Goal: Task Accomplishment & Management: Use online tool/utility

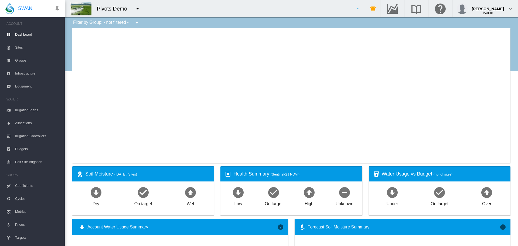
type input "**********"
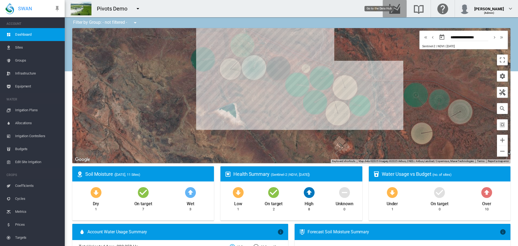
click at [401, 9] on md-icon "Go to the Data Hub" at bounding box center [394, 8] width 13 height 6
click at [160, 12] on div "Pivots Demo 100+ Project [GEOGRAPHIC_DATA]" at bounding box center [212, 8] width 295 height 17
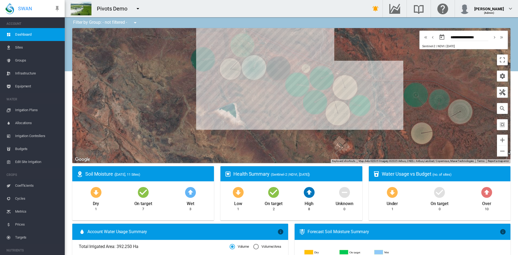
click at [140, 12] on button "button" at bounding box center [137, 8] width 11 height 11
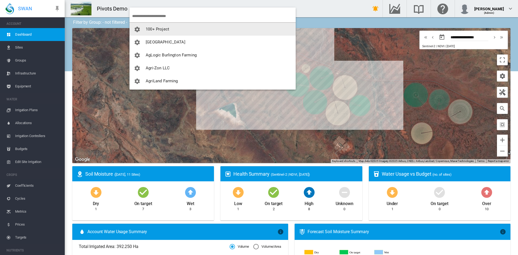
click at [167, 15] on input "search" at bounding box center [213, 16] width 163 height 13
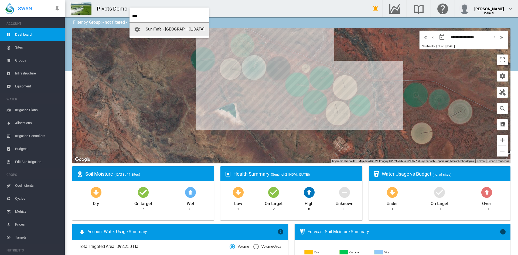
type input "****"
click at [150, 29] on span "SuniTafe - [GEOGRAPHIC_DATA]" at bounding box center [175, 29] width 59 height 5
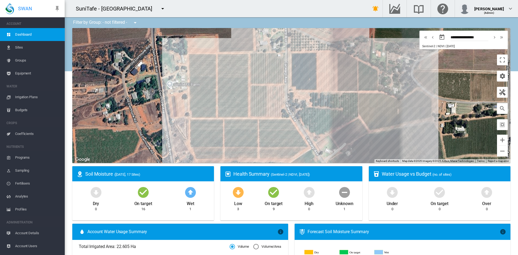
drag, startPoint x: 191, startPoint y: 92, endPoint x: 166, endPoint y: 101, distance: 26.3
click at [166, 101] on div "To navigate, press the arrow keys." at bounding box center [291, 95] width 438 height 135
click at [365, 78] on div "To navigate, press the arrow keys. Olives (PROBE) (0.69 Ha)" at bounding box center [291, 95] width 438 height 135
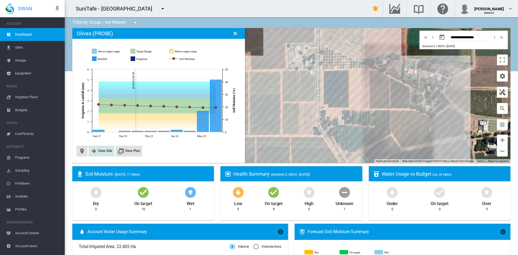
click at [96, 150] on md-icon "icon-arrow-right-bold" at bounding box center [94, 151] width 6 height 6
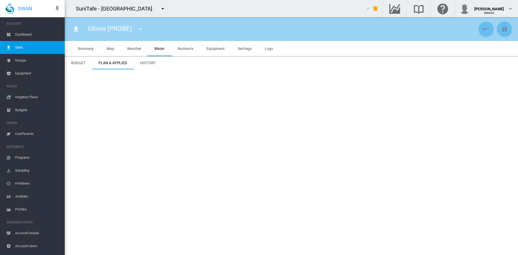
type input "**********"
type input "*****"
type input "*********"
type input "**"
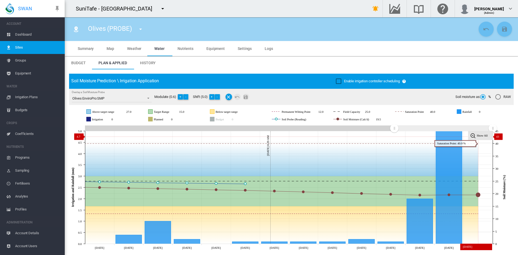
click at [478, 136] on tspan "Show All" at bounding box center [481, 135] width 11 height 3
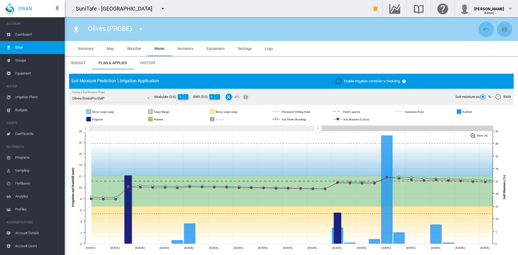
drag, startPoint x: 495, startPoint y: 129, endPoint x: 317, endPoint y: 128, distance: 177.9
click at [317, 128] on rect "Zoom chart using cursor arrows" at bounding box center [317, 128] width 7 height 5
click at [147, 61] on span "History" at bounding box center [148, 63] width 16 height 4
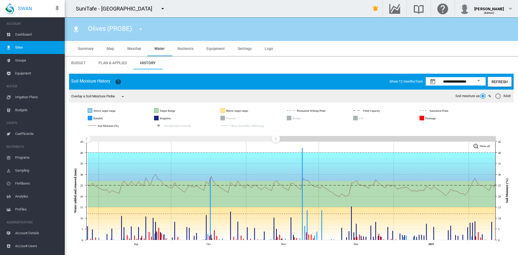
drag, startPoint x: 495, startPoint y: 138, endPoint x: 278, endPoint y: 151, distance: 217.4
click at [276, 152] on icon "JavaScript chart by amCharts [DATE] Sep Oct Nov [DATE] 0 5 10 15 20 25 30 35 40…" at bounding box center [291, 189] width 444 height 118
click at [364, 118] on rect "ETo" at bounding box center [367, 118] width 21 height 5
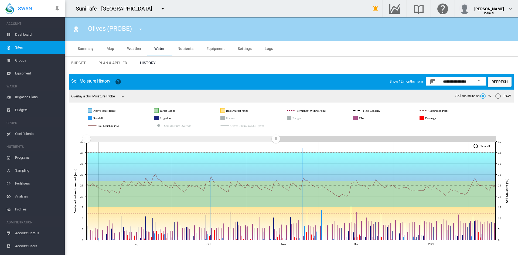
click at [28, 36] on span "Dashboard" at bounding box center [37, 34] width 45 height 13
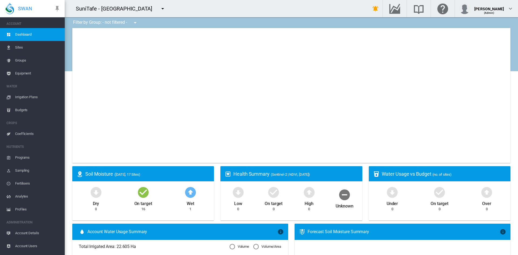
type input "**********"
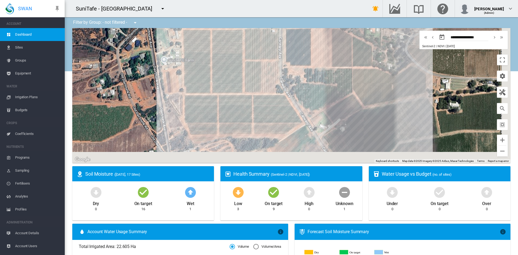
drag, startPoint x: 207, startPoint y: 114, endPoint x: 175, endPoint y: 82, distance: 44.8
click at [175, 82] on div "To navigate, press the arrow keys." at bounding box center [291, 95] width 438 height 135
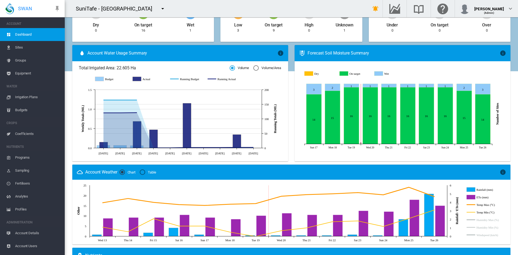
scroll to position [109, 0]
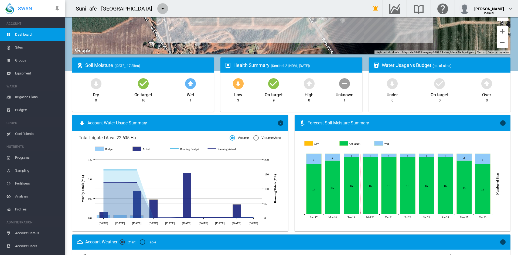
click at [166, 8] on md-icon "icon-menu-down" at bounding box center [162, 8] width 6 height 6
type input "*****"
click at [205, 27] on span "Pivots Demo" at bounding box center [212, 29] width 24 height 5
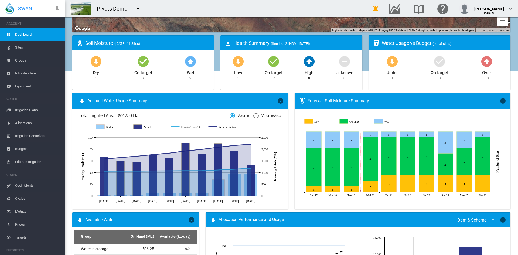
scroll to position [112, 0]
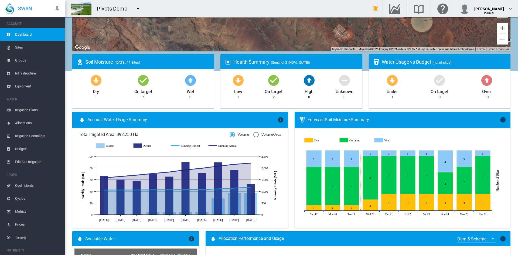
click at [21, 111] on span "Irrigation Plans" at bounding box center [37, 110] width 45 height 13
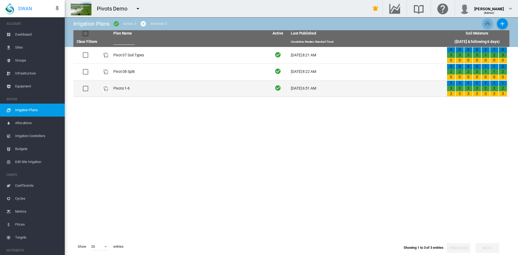
click at [114, 92] on td "Pivots 1-6" at bounding box center [189, 88] width 156 height 16
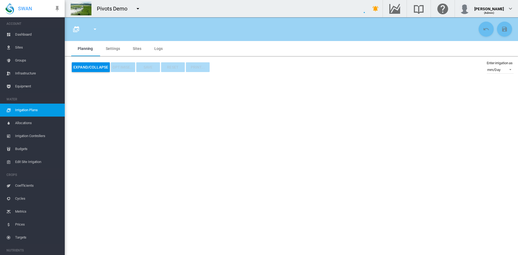
type input "**********"
type input "*"
type input "*****"
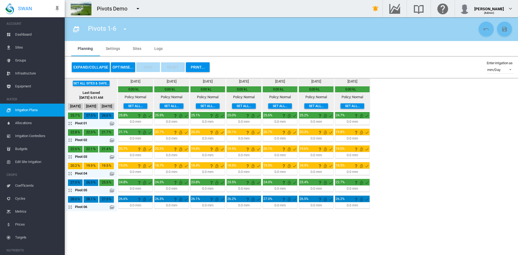
click at [111, 174] on md-icon at bounding box center [112, 173] width 4 height 4
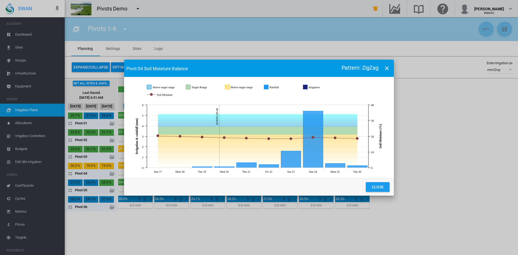
click at [377, 185] on button "Close" at bounding box center [378, 187] width 24 height 10
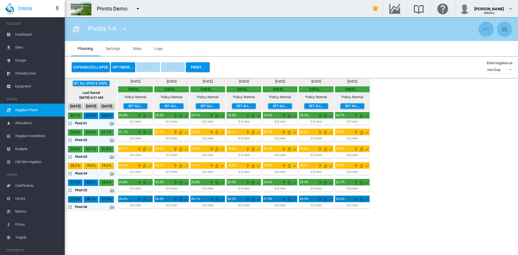
click at [71, 175] on md-icon "icon-arrow-expand" at bounding box center [71, 173] width 6 height 6
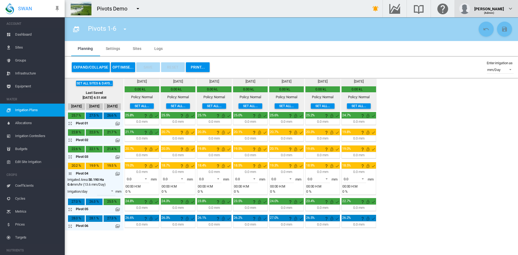
click at [501, 9] on div "[PERSON_NAME]" at bounding box center [489, 6] width 30 height 5
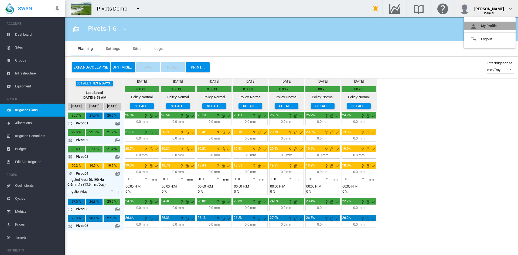
click at [482, 25] on button "My Profile" at bounding box center [489, 26] width 52 height 9
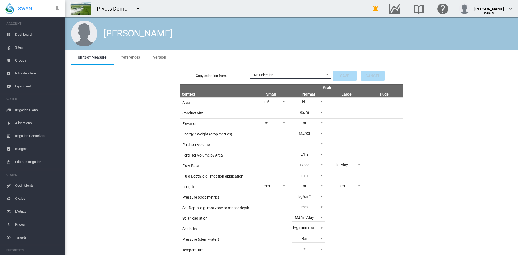
click at [269, 75] on div "- - No Selection - -" at bounding box center [263, 75] width 26 height 4
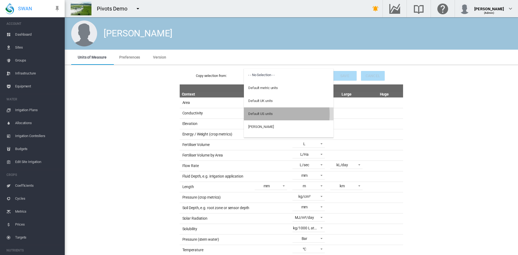
click at [259, 114] on div "Default US units" at bounding box center [260, 113] width 24 height 5
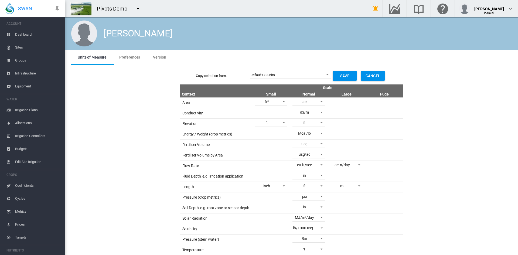
click at [346, 74] on button "Save" at bounding box center [345, 76] width 24 height 10
click at [22, 107] on span "Irrigation Plans" at bounding box center [37, 110] width 45 height 13
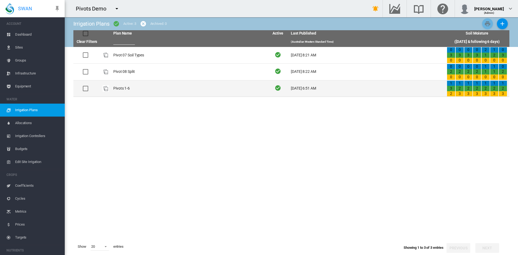
click at [122, 88] on td "Pivots 1-6" at bounding box center [189, 88] width 156 height 16
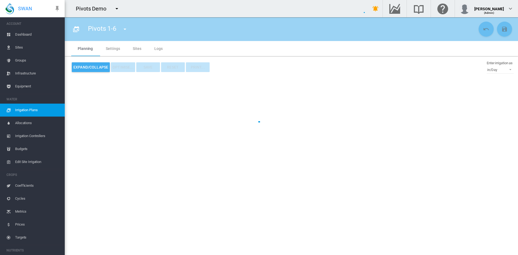
type input "**********"
type input "*"
type input "******"
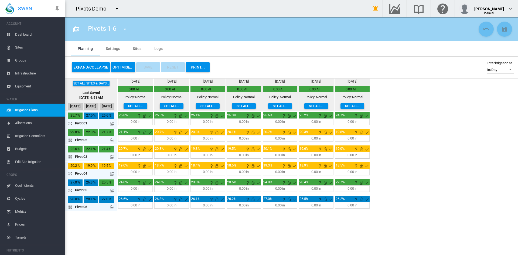
click at [112, 173] on md-icon at bounding box center [112, 173] width 4 height 4
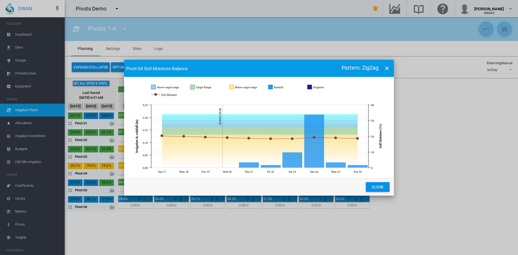
click at [376, 192] on md-dialog-actions "Close" at bounding box center [259, 186] width 270 height 17
click at [371, 189] on button "Close" at bounding box center [378, 187] width 24 height 10
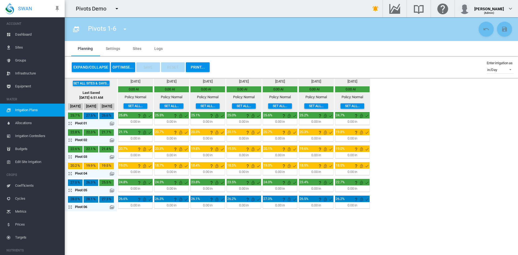
click at [69, 174] on md-icon "icon-arrow-expand" at bounding box center [71, 173] width 6 height 6
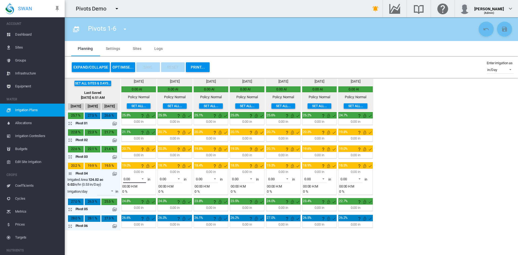
click at [142, 177] on span at bounding box center [141, 178] width 6 height 5
click at [130, 231] on md-option "0.51" at bounding box center [137, 232] width 37 height 13
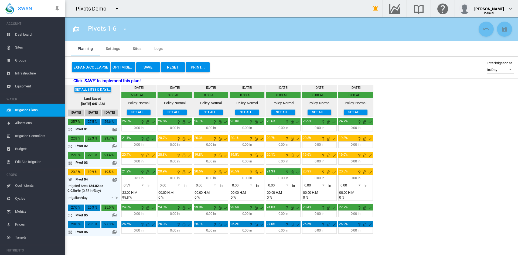
click at [114, 181] on md-icon at bounding box center [114, 179] width 4 height 4
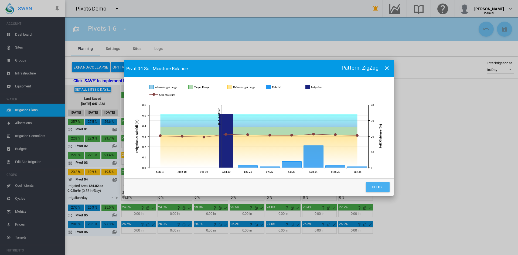
click at [378, 187] on button "Close" at bounding box center [378, 187] width 24 height 10
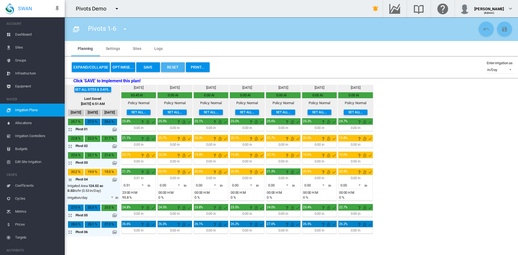
click at [174, 68] on button "Reset" at bounding box center [173, 67] width 24 height 10
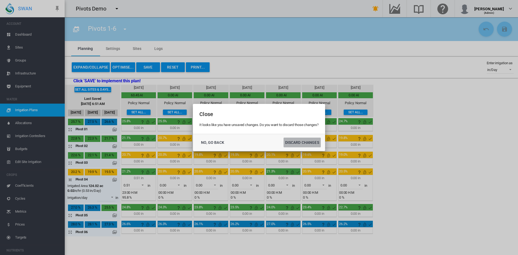
click at [293, 142] on button "DISCARD CHANGES" at bounding box center [301, 142] width 37 height 10
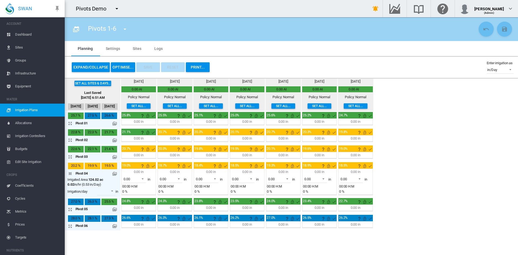
click at [124, 67] on button "OPTIMISE..." at bounding box center [123, 67] width 24 height 10
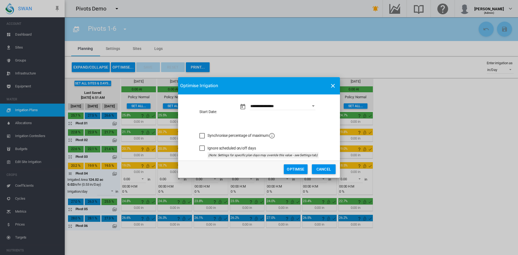
click at [297, 166] on button "Optimise" at bounding box center [296, 169] width 24 height 10
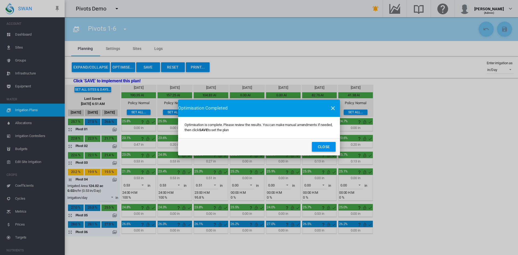
click at [329, 148] on button "Close" at bounding box center [324, 147] width 24 height 10
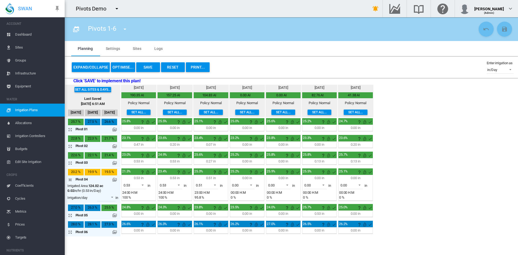
click at [115, 177] on md-icon at bounding box center [114, 179] width 4 height 4
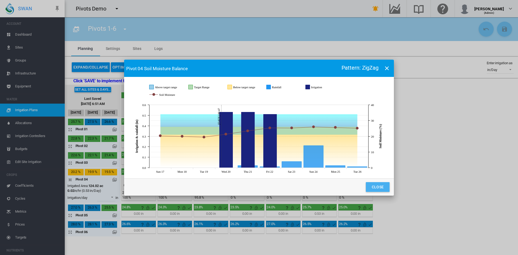
click at [376, 187] on button "Close" at bounding box center [378, 187] width 24 height 10
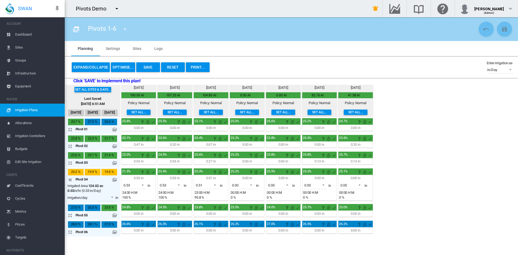
click at [198, 65] on button "PRINT..." at bounding box center [198, 67] width 24 height 10
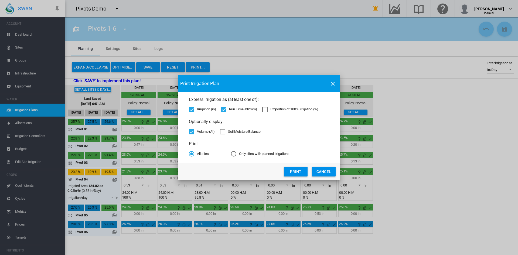
click at [294, 171] on button "Print" at bounding box center [296, 172] width 24 height 10
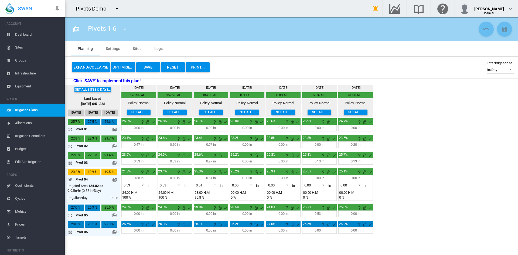
click at [23, 61] on span "Groups" at bounding box center [37, 60] width 45 height 13
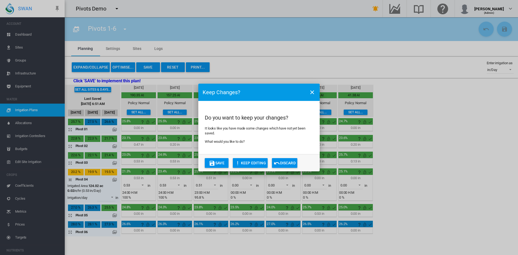
click at [290, 167] on button "Discard" at bounding box center [284, 163] width 25 height 10
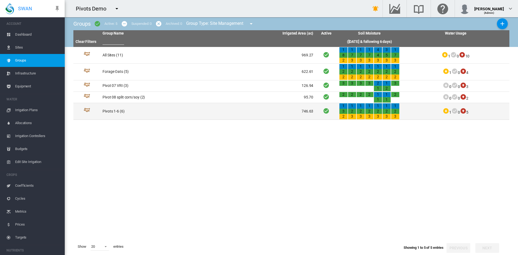
click at [116, 111] on td "Pivots 1-6 (6)" at bounding box center [154, 111] width 108 height 16
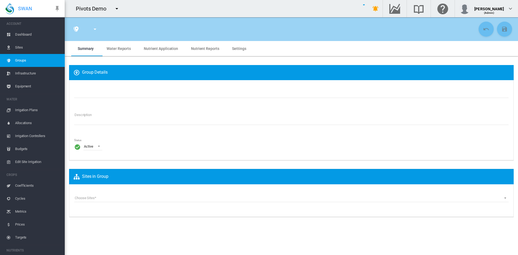
type input "**********"
type textarea "**********"
click at [119, 51] on md-tab-item "Water Reports" at bounding box center [118, 48] width 37 height 15
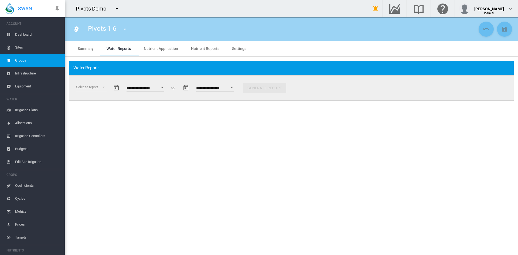
click at [167, 87] on button "Open calendar" at bounding box center [162, 87] width 10 height 10
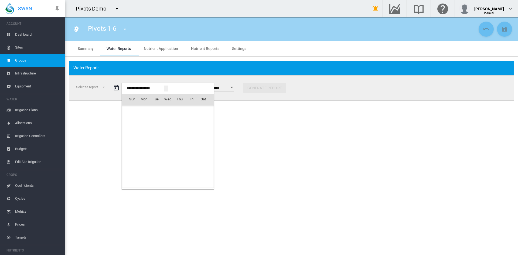
scroll to position [13360, 0]
click at [139, 113] on span "Aug 2025" at bounding box center [133, 110] width 11 height 4
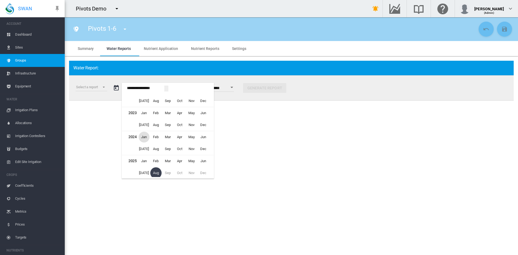
click at [143, 135] on span "Jan" at bounding box center [144, 137] width 11 height 11
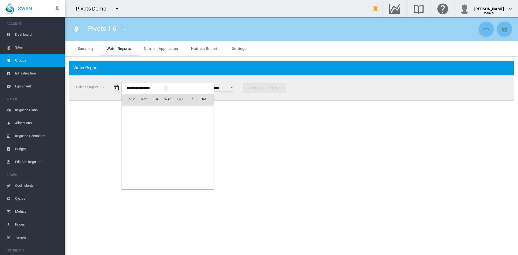
scroll to position [12003, 0]
click at [142, 123] on span "1" at bounding box center [144, 122] width 11 height 11
type input "**********"
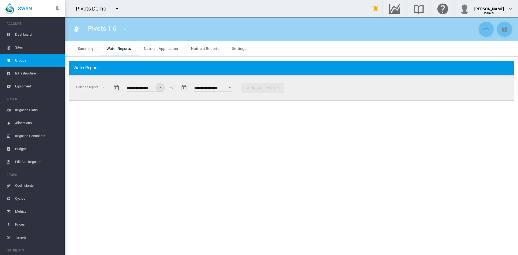
click at [222, 86] on input "**********" at bounding box center [213, 88] width 38 height 5
click at [235, 88] on button "Open calendar" at bounding box center [230, 87] width 10 height 10
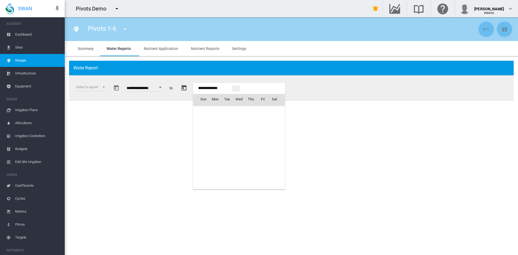
scroll to position [1357, 0]
click at [211, 113] on td "Aug 2025" at bounding box center [213, 111] width 40 height 12
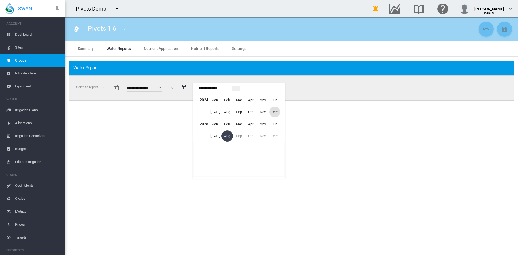
click at [277, 112] on span "Dec" at bounding box center [274, 111] width 11 height 11
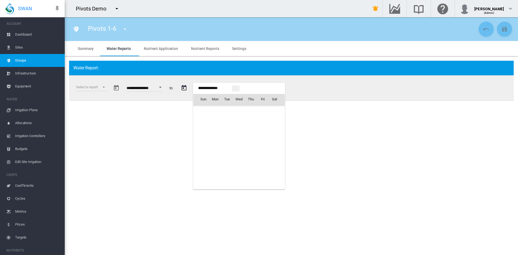
scroll to position [786, 0]
click at [228, 171] on span "31" at bounding box center [227, 170] width 11 height 11
type input "**********"
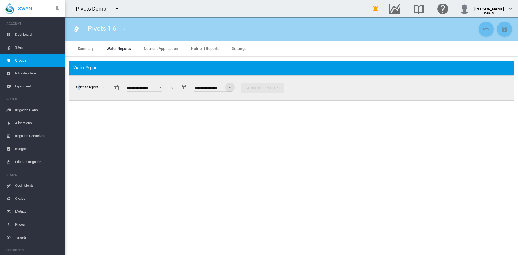
drag, startPoint x: 79, startPoint y: 87, endPoint x: 90, endPoint y: 88, distance: 11.3
click at [80, 87] on md-select "Select a report Data Extract Irrigation Planned and Applied Soil Moisture Statu…" at bounding box center [91, 87] width 32 height 8
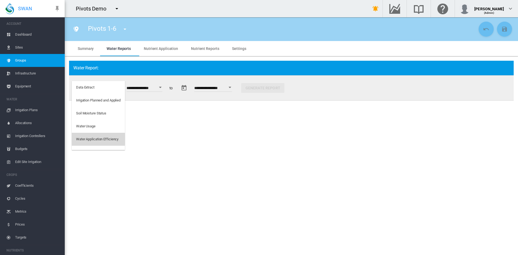
click at [88, 139] on div "Water Application Efficiency" at bounding box center [97, 139] width 42 height 5
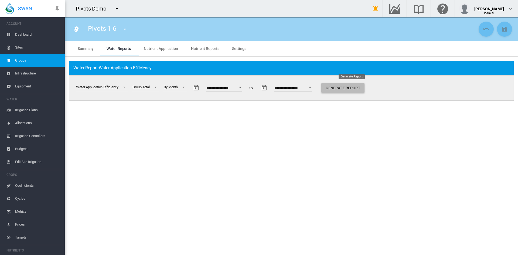
click at [346, 87] on button "Generate Report" at bounding box center [342, 88] width 43 height 10
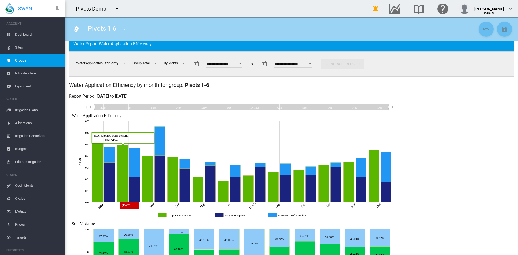
scroll to position [21, 0]
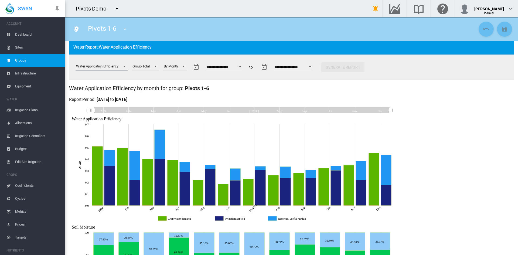
click at [110, 66] on div "Water Application Efficiency" at bounding box center [97, 66] width 42 height 4
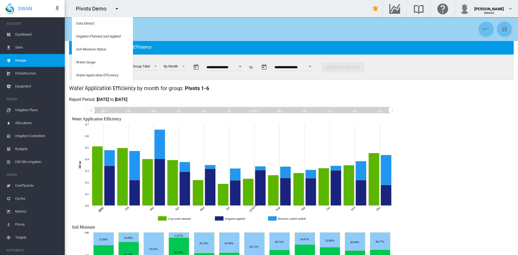
scroll to position [9, 0]
